Goal: Find specific page/section: Find specific page/section

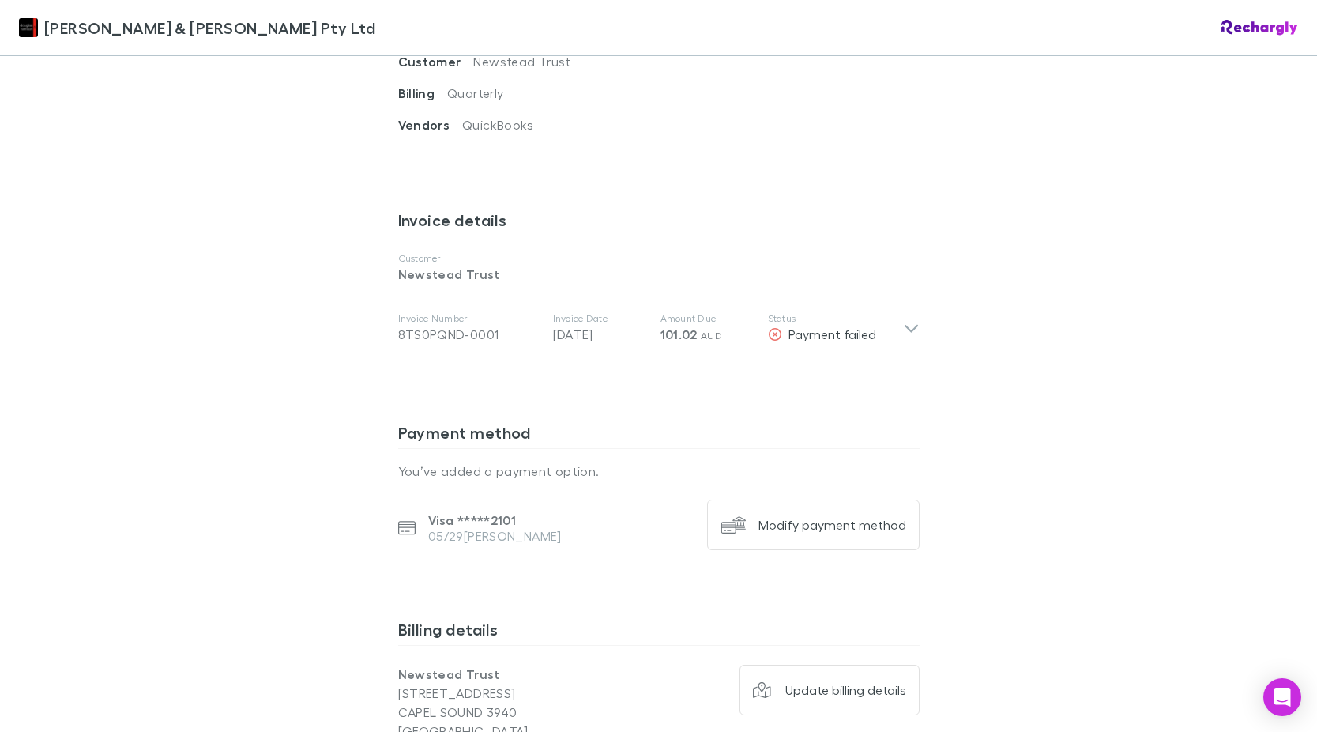
scroll to position [711, 0]
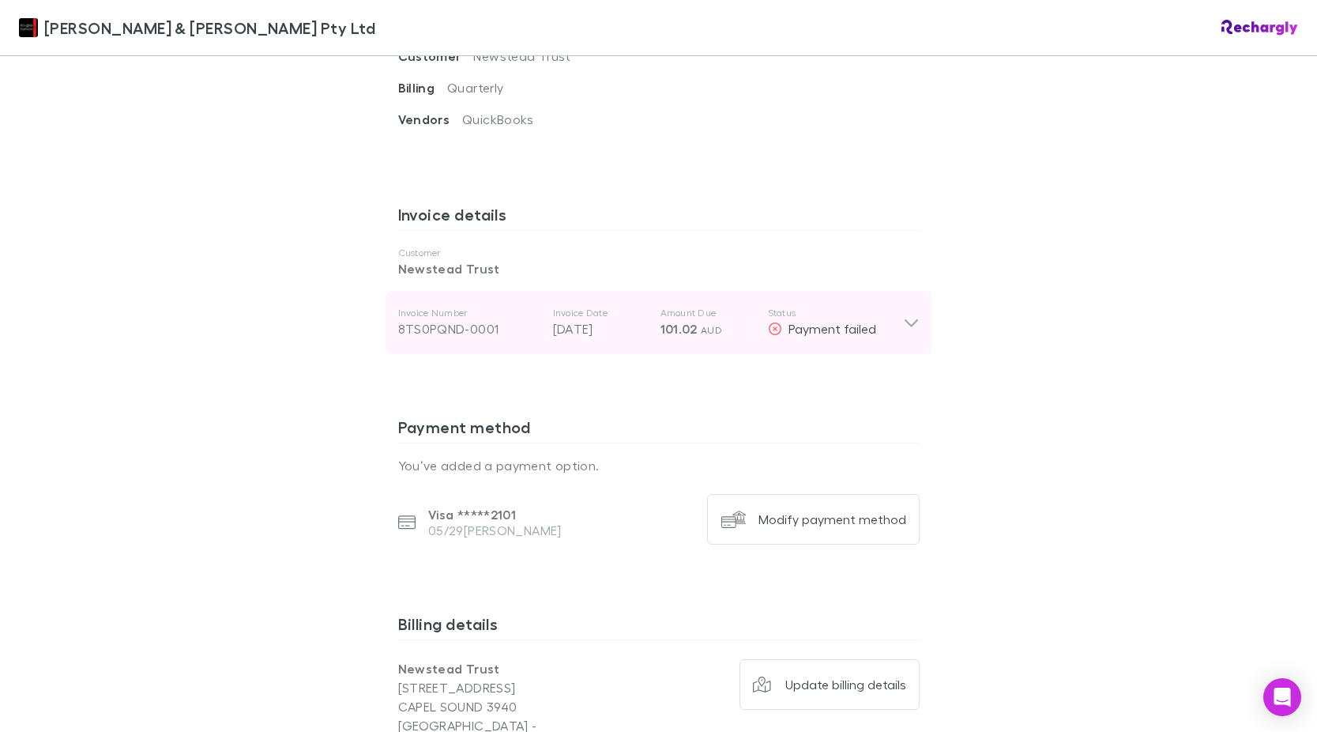
click at [905, 313] on icon at bounding box center [911, 322] width 17 height 19
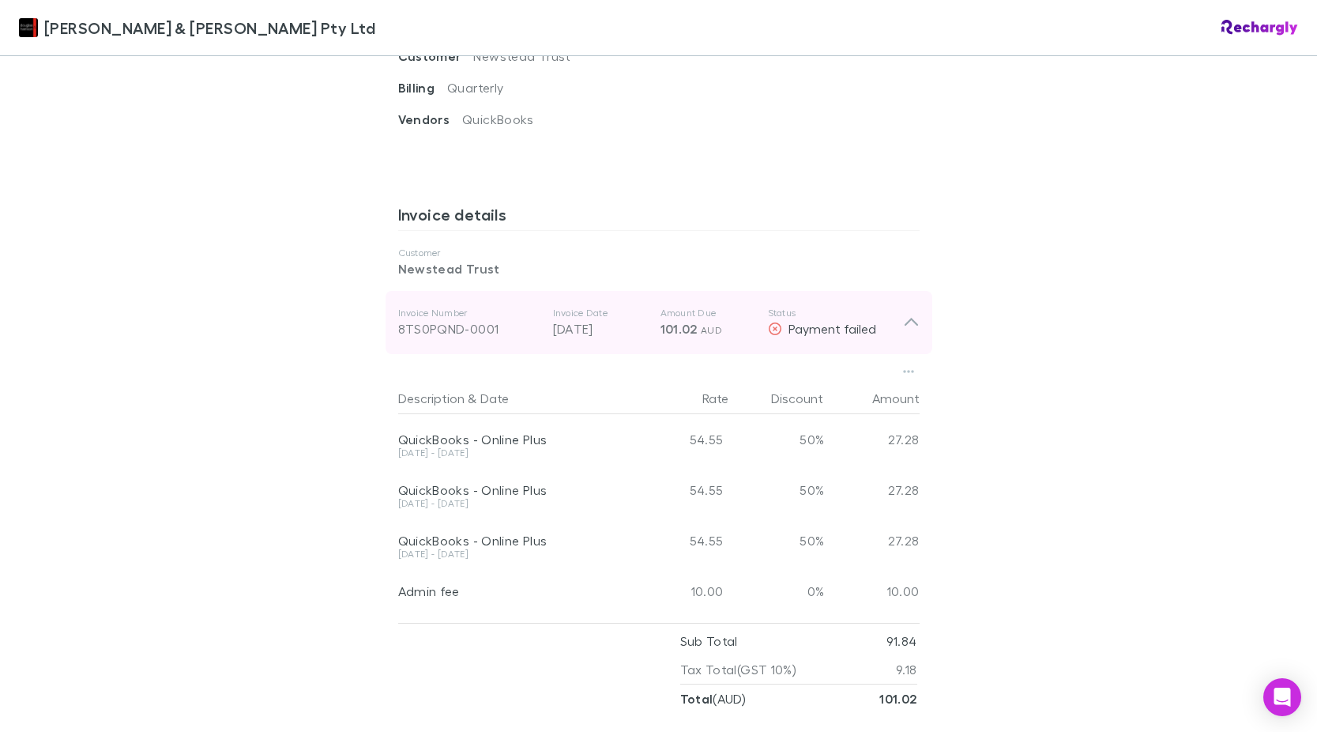
click at [905, 313] on icon at bounding box center [911, 322] width 17 height 19
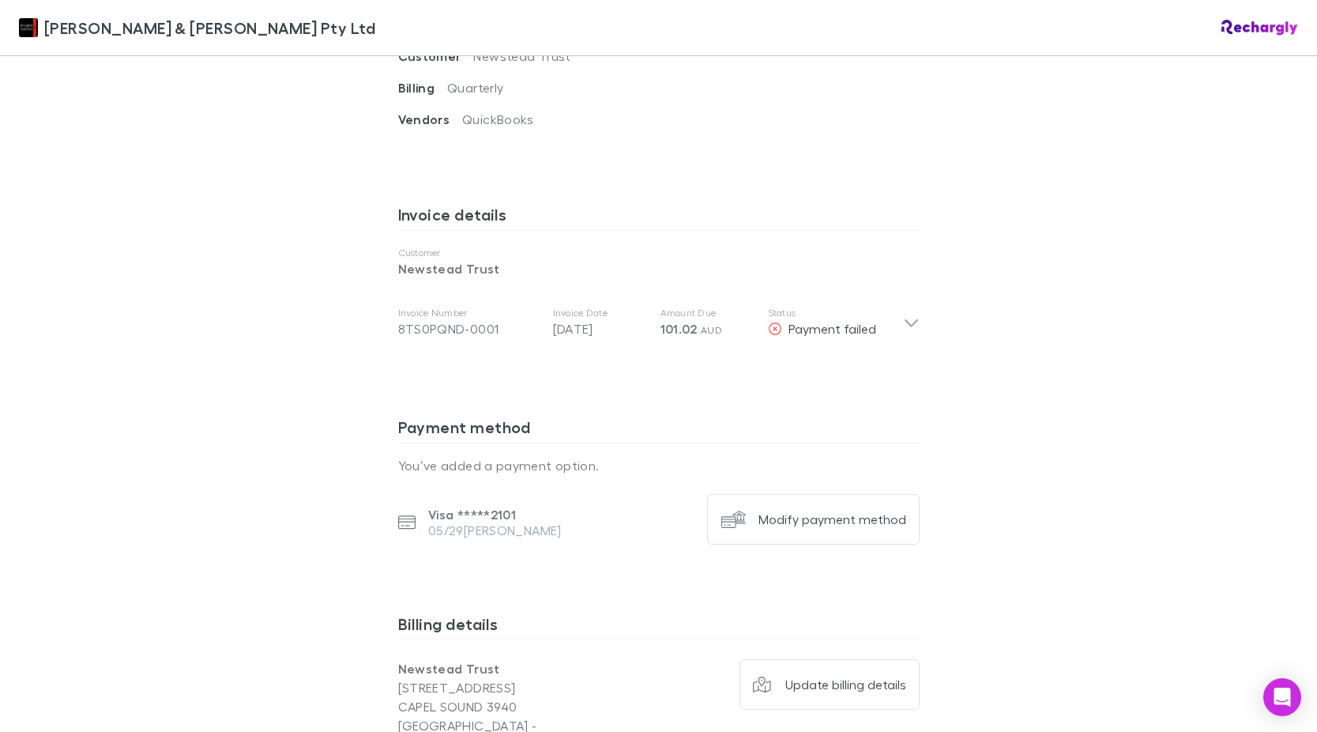
click at [1069, 413] on div "Douglas & Harrison Pty Ltd Douglas & Harrison Pty Ltd Software subscriptions ag…" at bounding box center [658, 366] width 1317 height 732
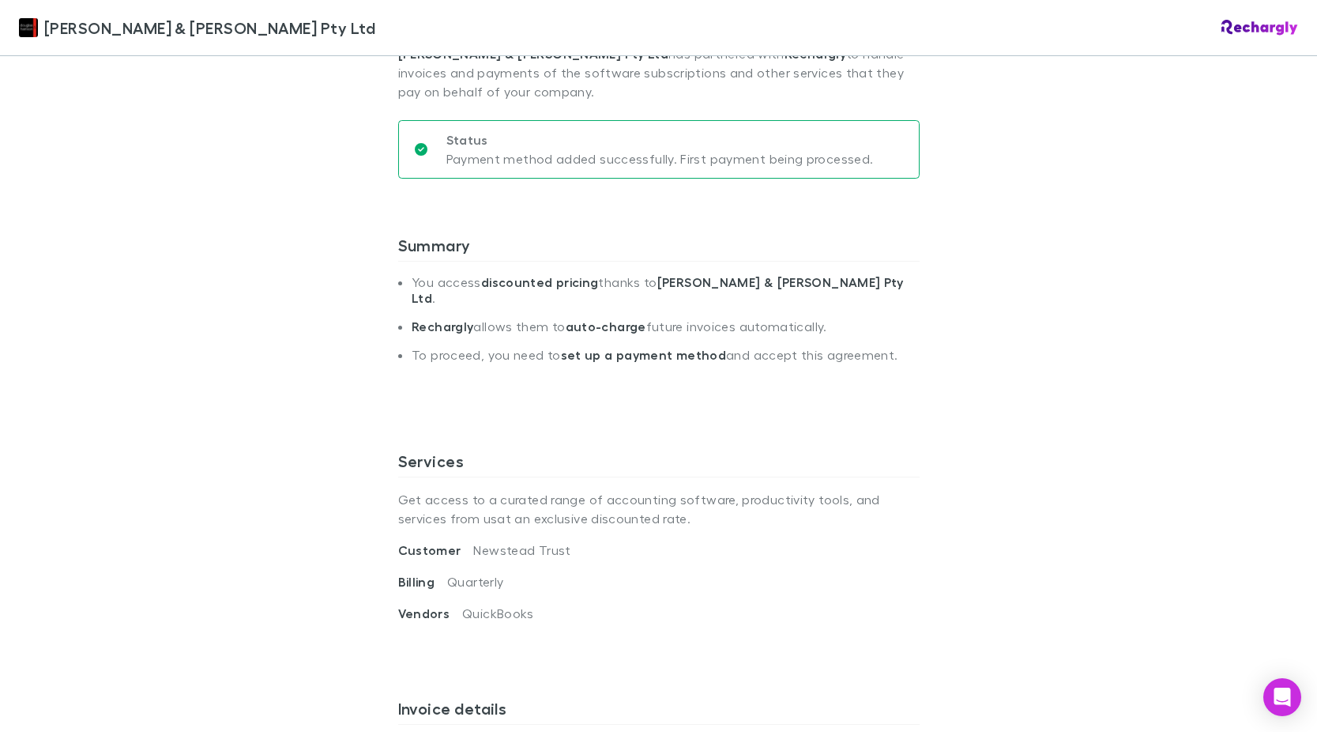
scroll to position [237, 0]
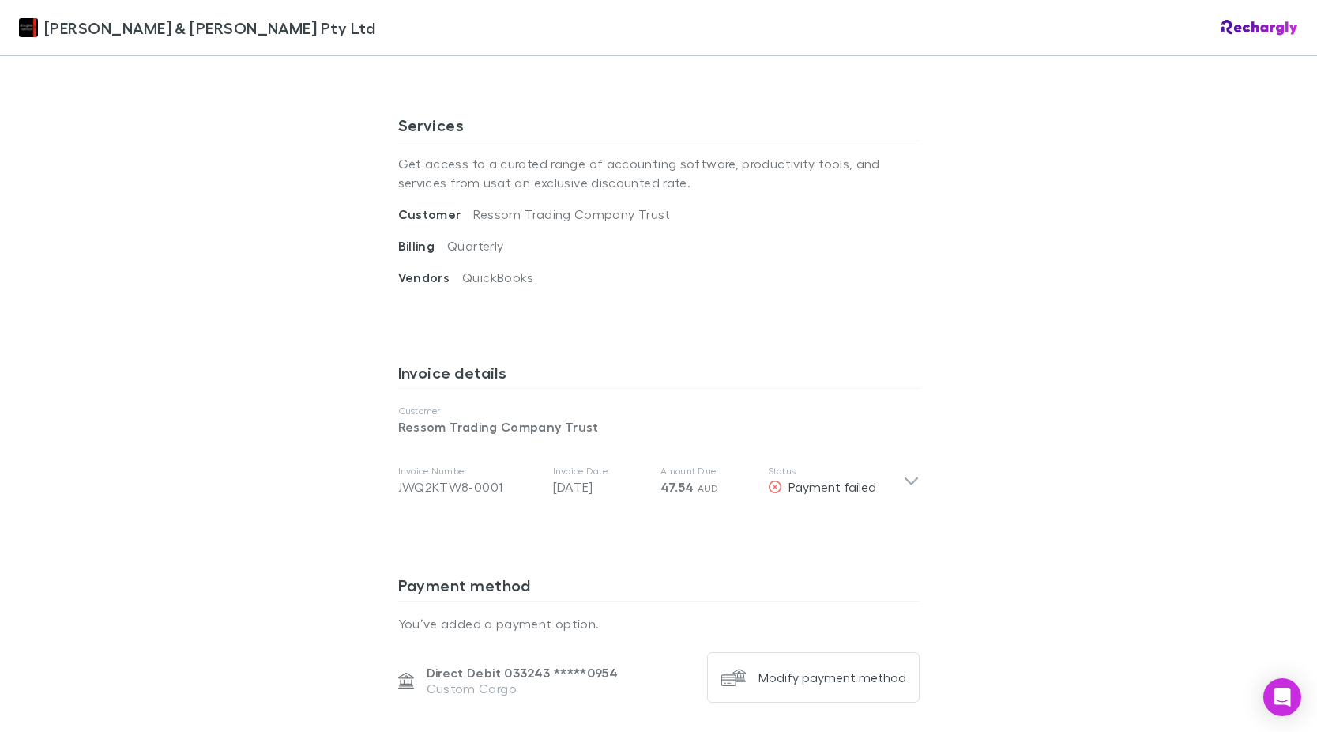
scroll to position [632, 0]
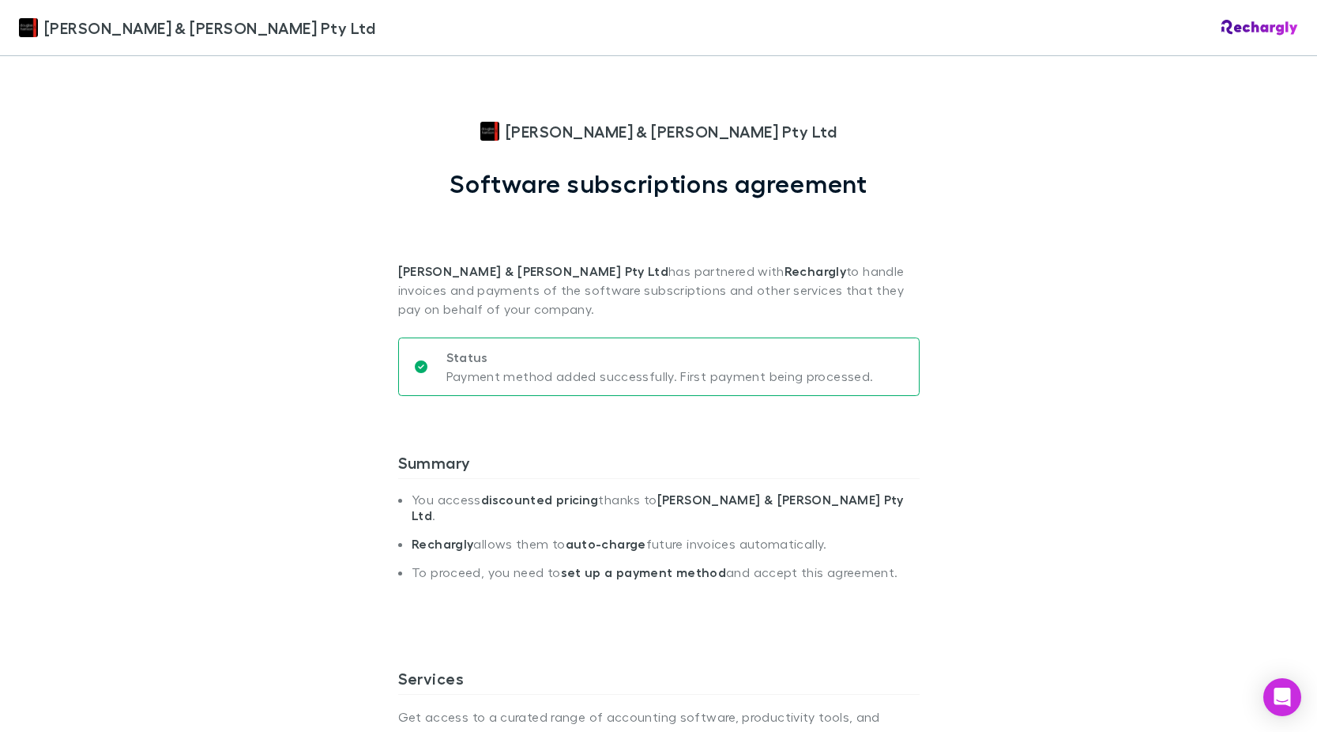
scroll to position [632, 0]
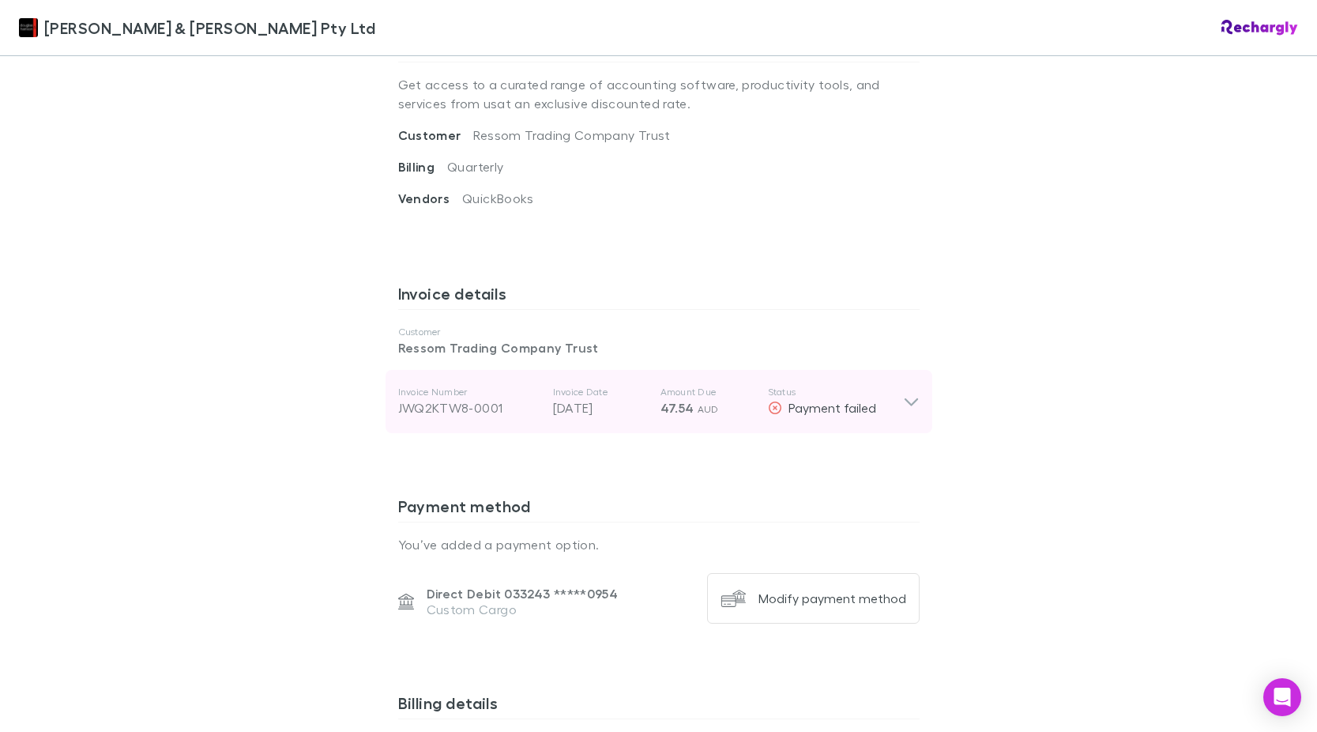
drag, startPoint x: 902, startPoint y: 389, endPoint x: 899, endPoint y: 412, distance: 23.3
click at [903, 392] on icon at bounding box center [911, 401] width 17 height 19
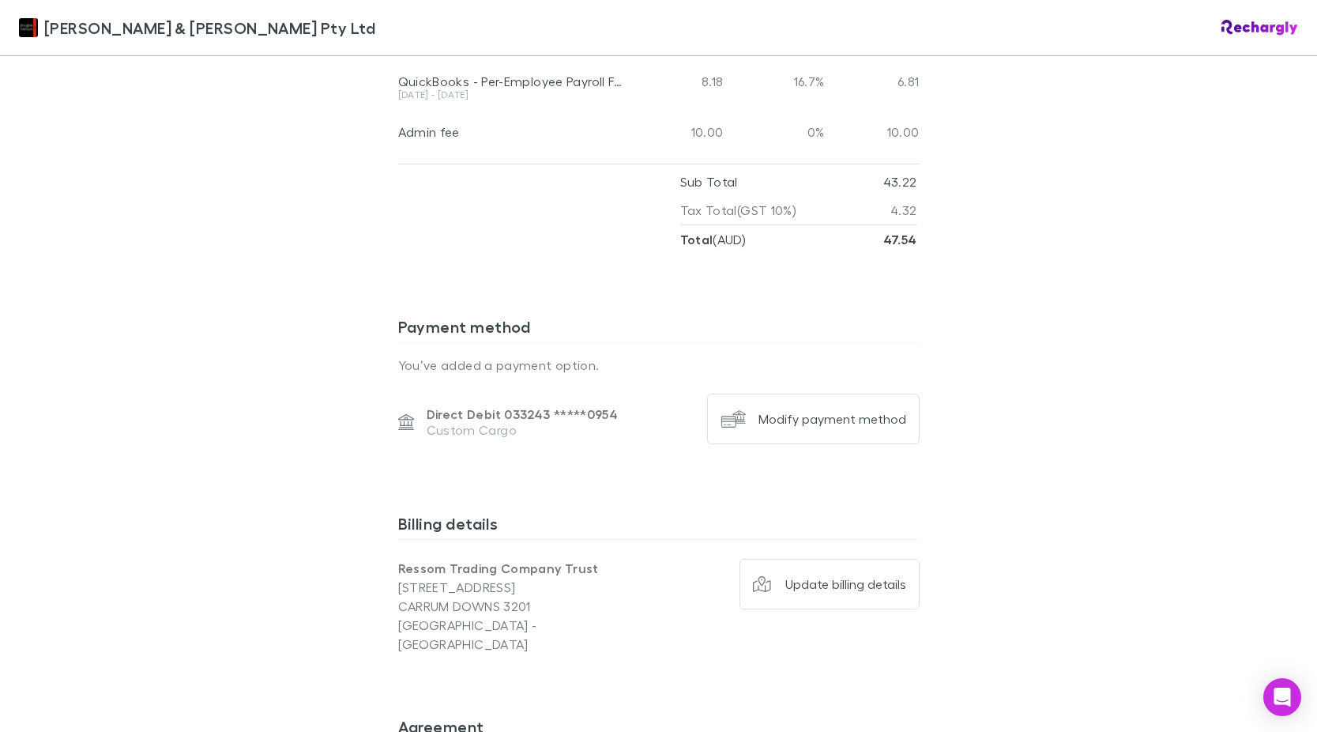
scroll to position [1343, 0]
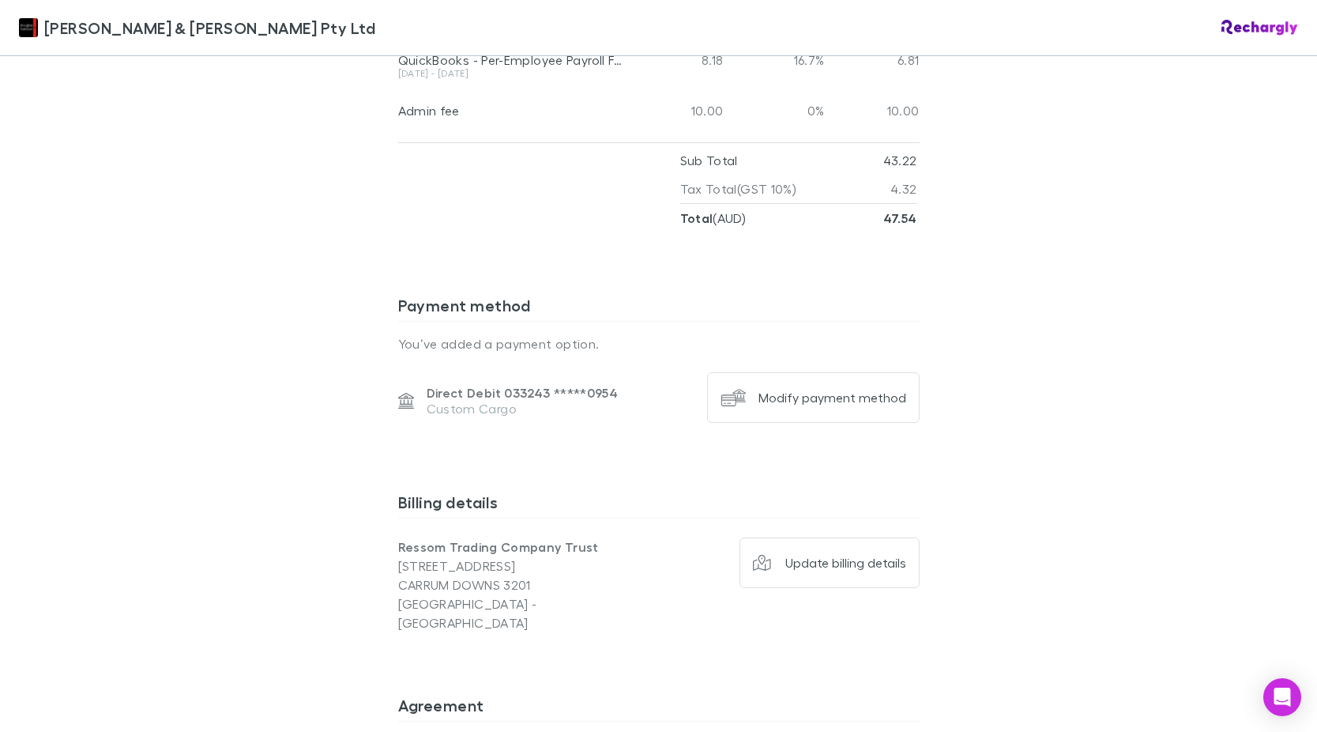
click at [1053, 433] on div "Douglas & Harrison Pty Ltd Douglas & Harrison Pty Ltd Software subscriptions ag…" at bounding box center [658, 366] width 1317 height 732
